Goal: Information Seeking & Learning: Learn about a topic

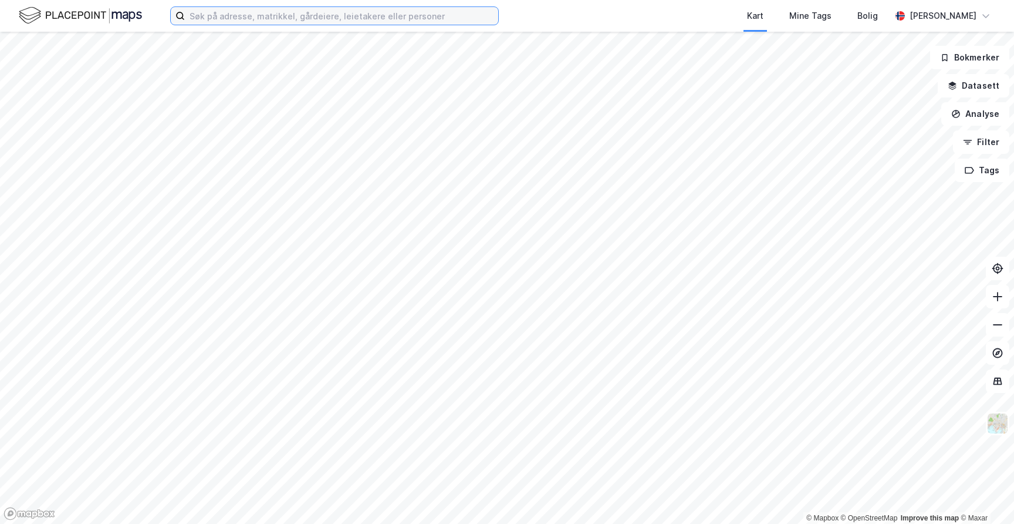
click at [377, 19] on input at bounding box center [341, 16] width 313 height 18
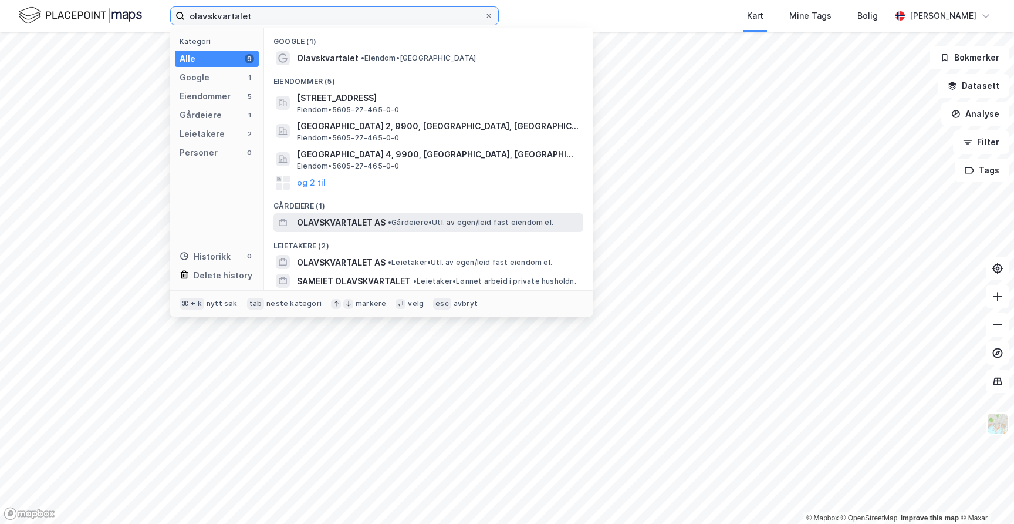
type input "olavskvartalet"
click at [389, 218] on span "•" at bounding box center [390, 222] width 4 height 9
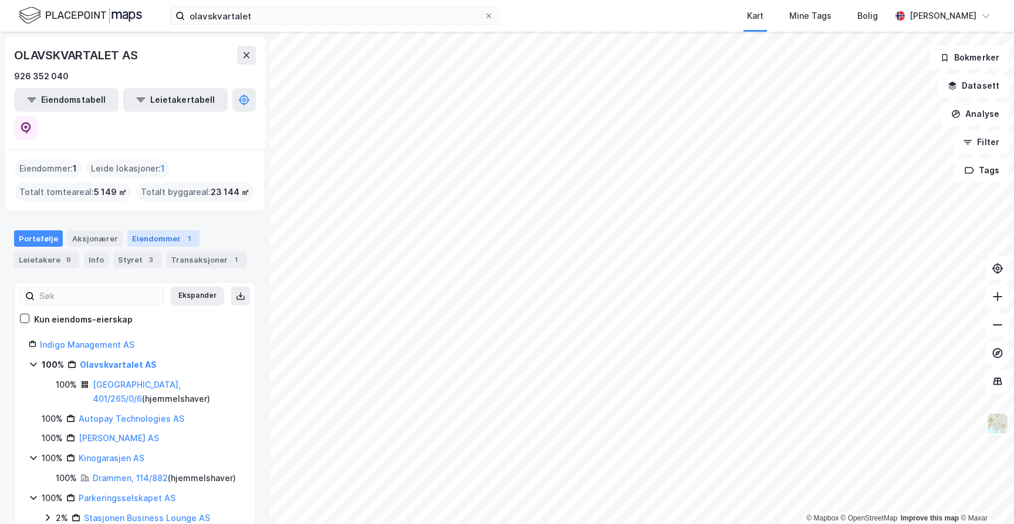
click at [147, 230] on div "Eiendommer 1" at bounding box center [163, 238] width 72 height 16
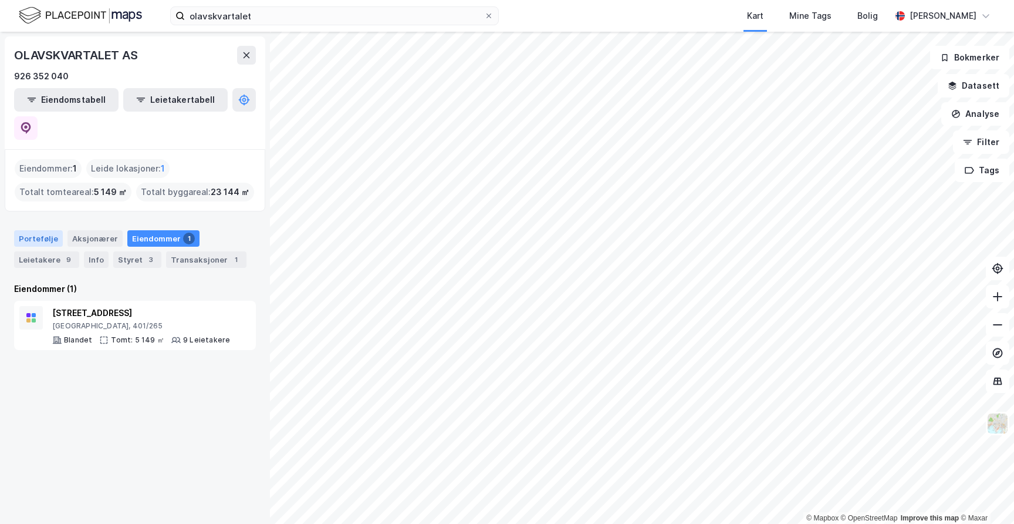
click at [41, 230] on div "Portefølje" at bounding box center [38, 238] width 49 height 16
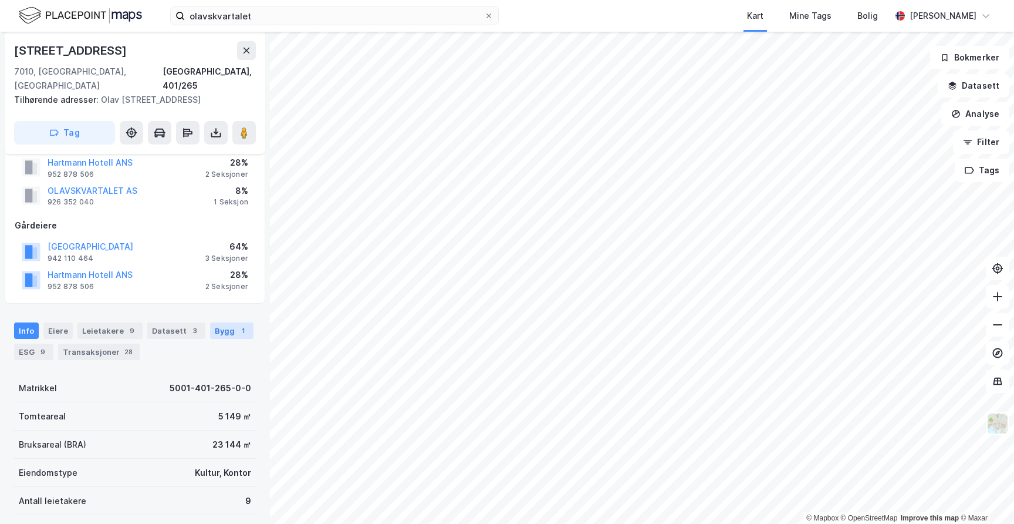
click at [237, 336] on div "1" at bounding box center [243, 331] width 12 height 12
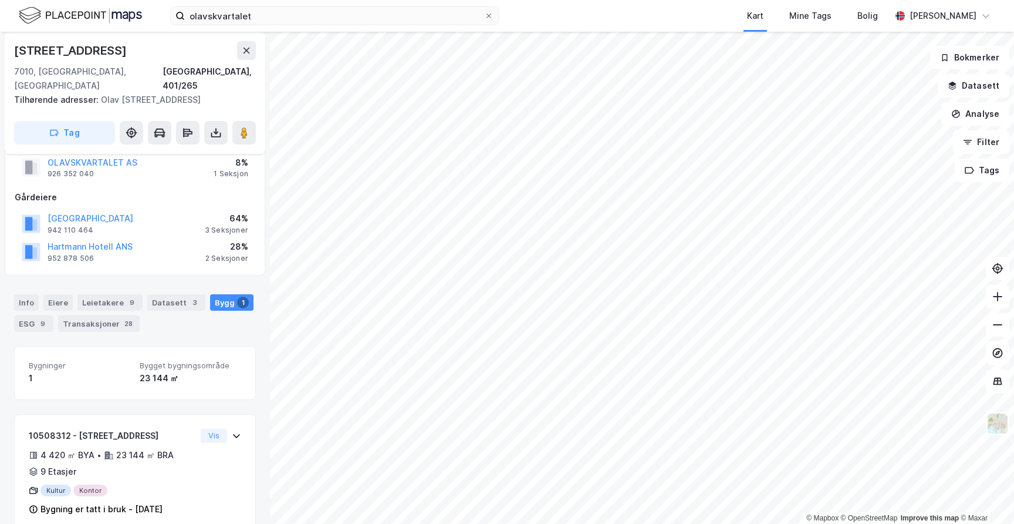
scroll to position [149, 0]
